Goal: Task Accomplishment & Management: Manage account settings

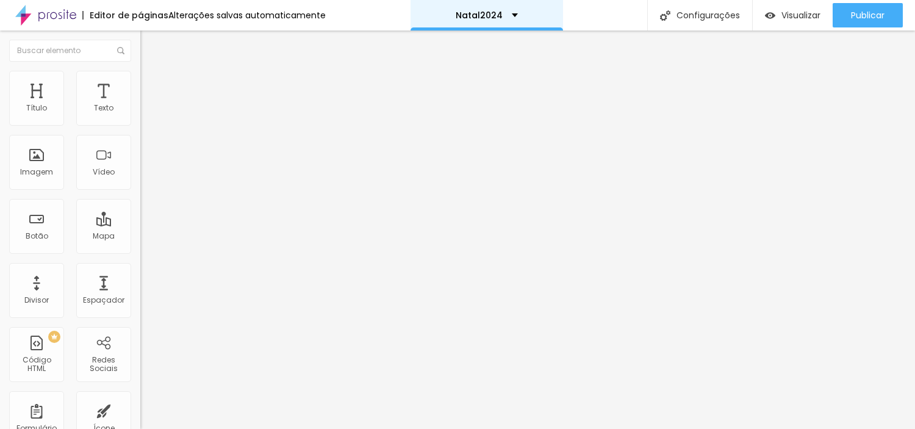
click at [510, 11] on div "Natal2024" at bounding box center [487, 15] width 153 height 31
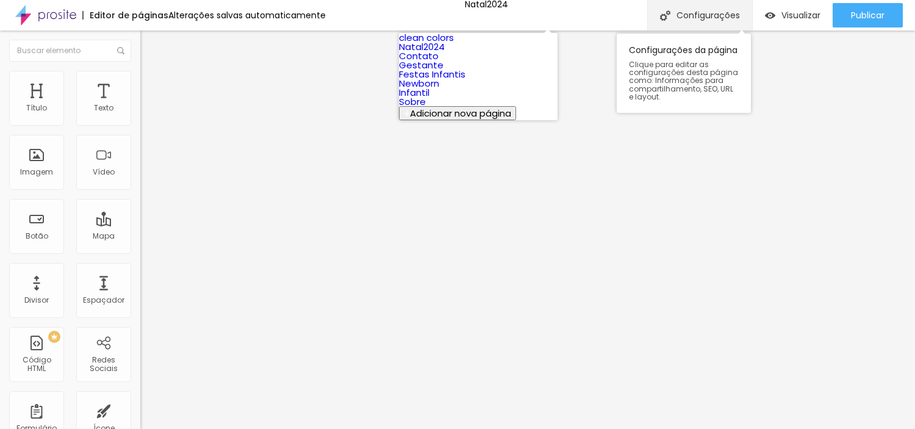
click at [711, 4] on div "Configurações" at bounding box center [699, 15] width 105 height 31
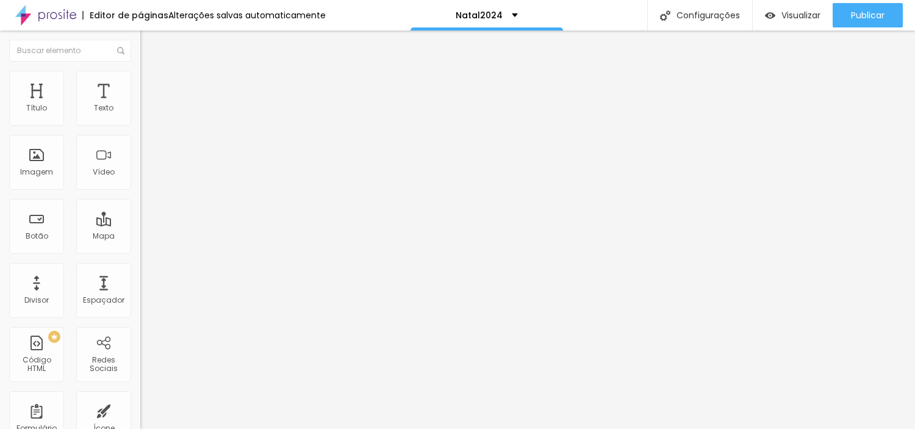
drag, startPoint x: 395, startPoint y: 120, endPoint x: 386, endPoint y: 120, distance: 9.8
type input "Natal2025"
type input "/natal2025"
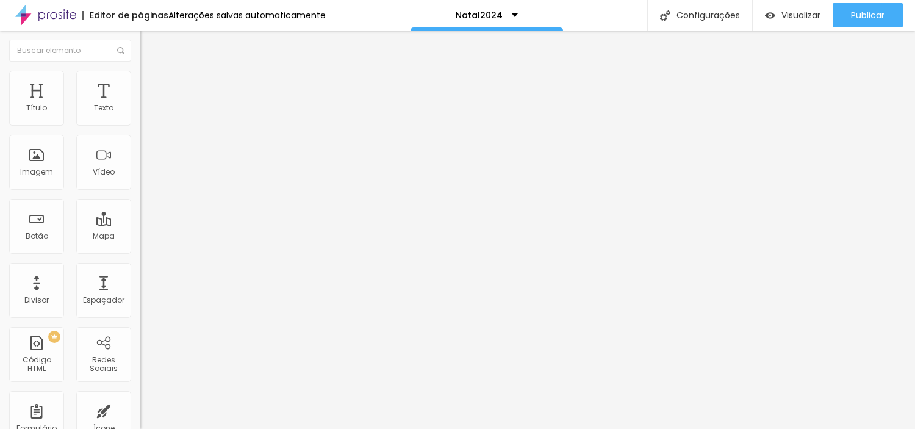
click at [149, 45] on img "button" at bounding box center [154, 45] width 10 height 10
click at [94, 108] on div "Texto" at bounding box center [104, 108] width 20 height 9
click at [151, 86] on span "Avançado" at bounding box center [171, 91] width 40 height 10
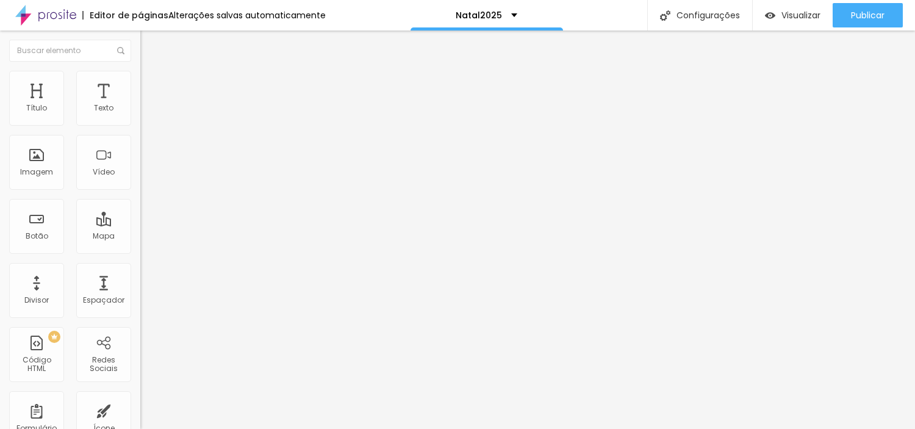
click at [149, 48] on img "button" at bounding box center [154, 45] width 10 height 10
click at [149, 45] on img "button" at bounding box center [154, 45] width 10 height 10
click at [140, 70] on img at bounding box center [145, 64] width 11 height 11
click at [149, 45] on img "button" at bounding box center [154, 45] width 10 height 10
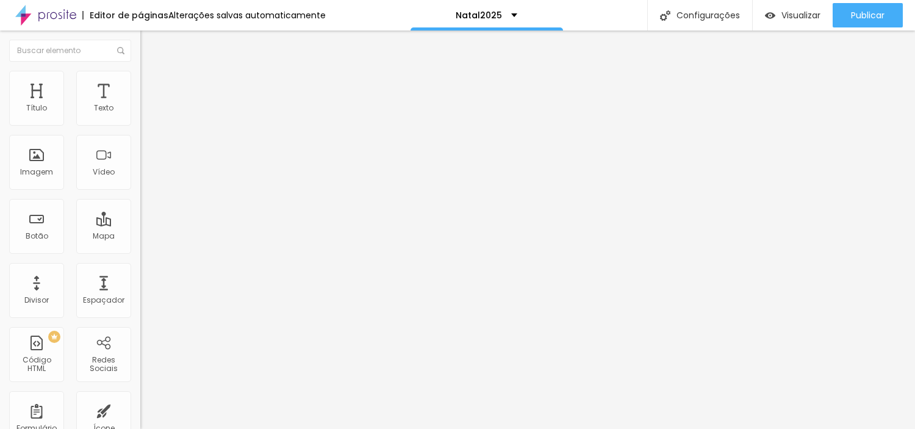
click at [149, 45] on img "button" at bounding box center [154, 45] width 10 height 10
click at [149, 43] on img "button" at bounding box center [154, 45] width 10 height 10
click at [94, 104] on div "Texto" at bounding box center [104, 108] width 20 height 9
click at [140, 118] on img at bounding box center [144, 116] width 9 height 9
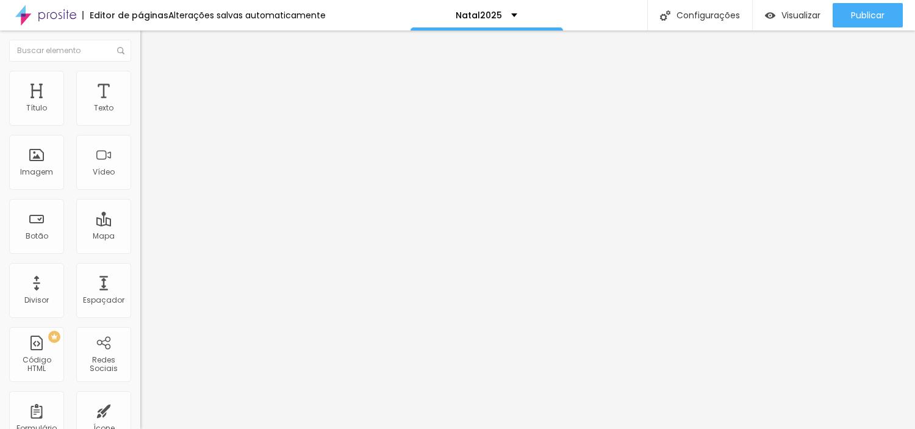
click at [149, 46] on img "button" at bounding box center [154, 45] width 10 height 10
click at [88, 94] on div "Texto" at bounding box center [103, 98] width 55 height 55
click at [149, 46] on img "button" at bounding box center [154, 45] width 10 height 10
click at [94, 110] on div "Texto" at bounding box center [104, 108] width 20 height 9
click at [149, 46] on img "button" at bounding box center [154, 45] width 10 height 10
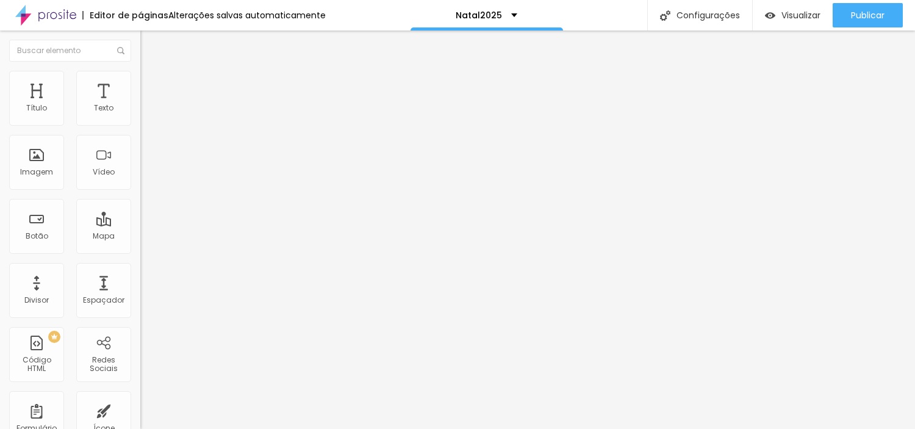
click at [140, 78] on img at bounding box center [145, 76] width 11 height 11
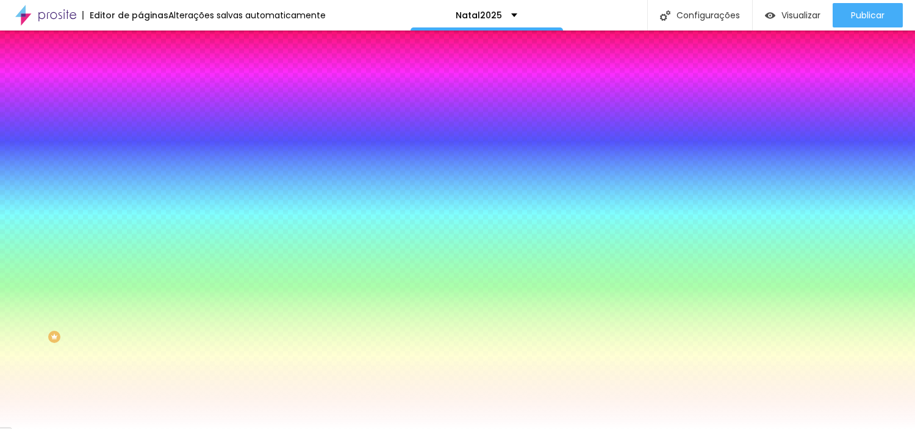
click at [151, 86] on span "Avançado" at bounding box center [171, 91] width 40 height 10
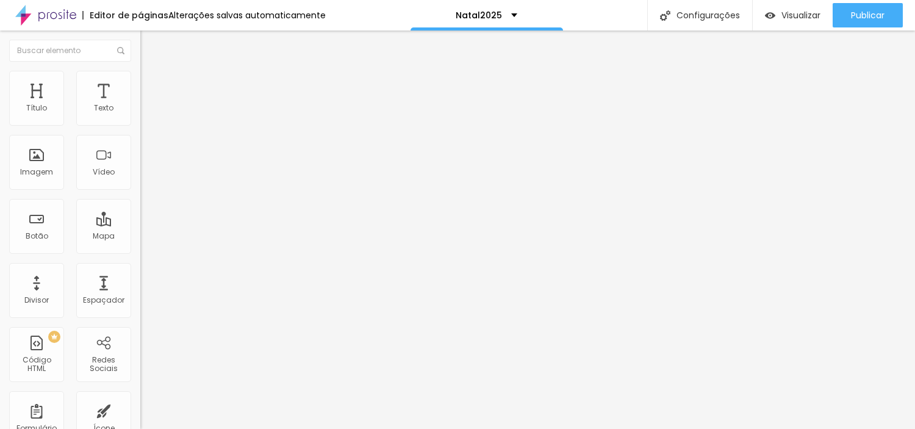
type input "25"
type input "30"
type input "35"
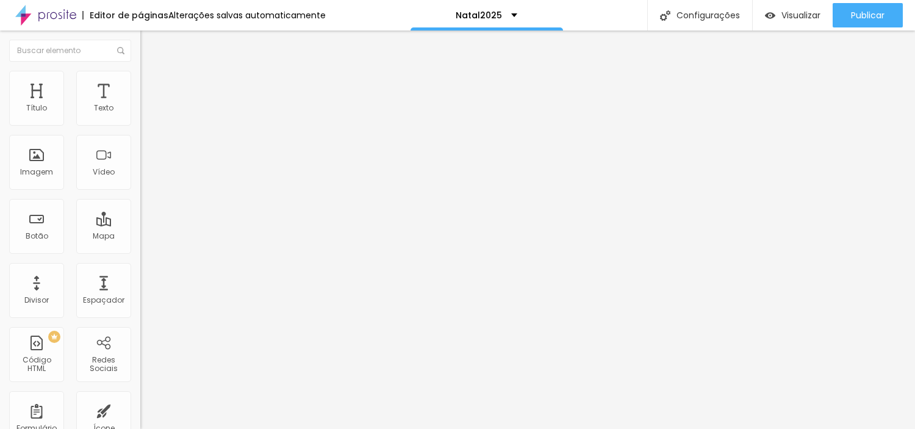
type input "35"
drag, startPoint x: 44, startPoint y: 120, endPoint x: 60, endPoint y: 120, distance: 15.9
type input "35"
click at [140, 237] on input "range" at bounding box center [179, 242] width 79 height 10
click at [140, 70] on img at bounding box center [145, 64] width 11 height 11
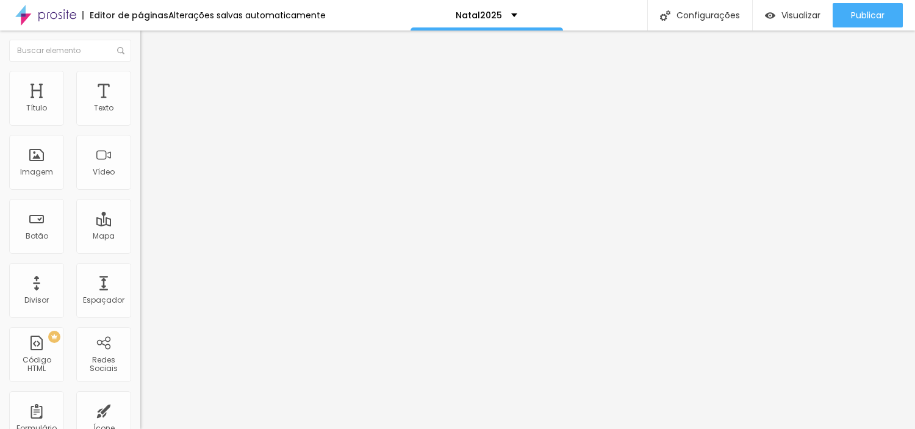
click at [149, 41] on img "button" at bounding box center [154, 45] width 10 height 10
click at [786, 10] on span "Visualizar" at bounding box center [801, 15] width 39 height 10
